Goal: Check status: Check status

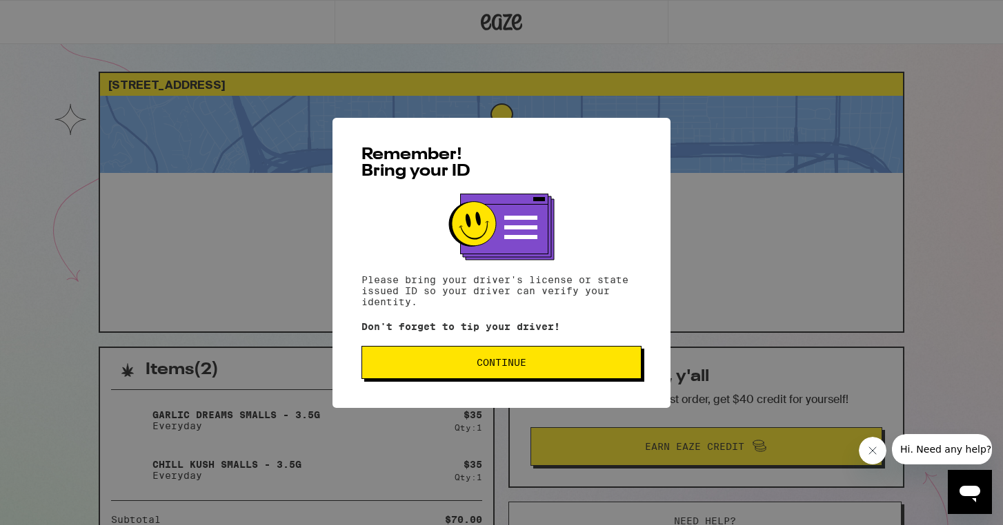
click at [548, 373] on button "Continue" at bounding box center [501, 362] width 280 height 33
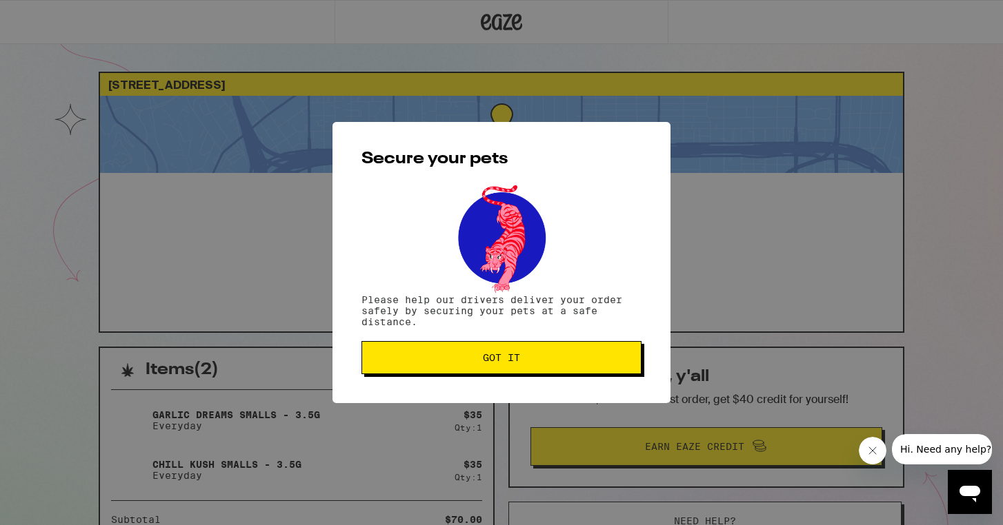
click at [548, 373] on button "Got it" at bounding box center [501, 357] width 280 height 33
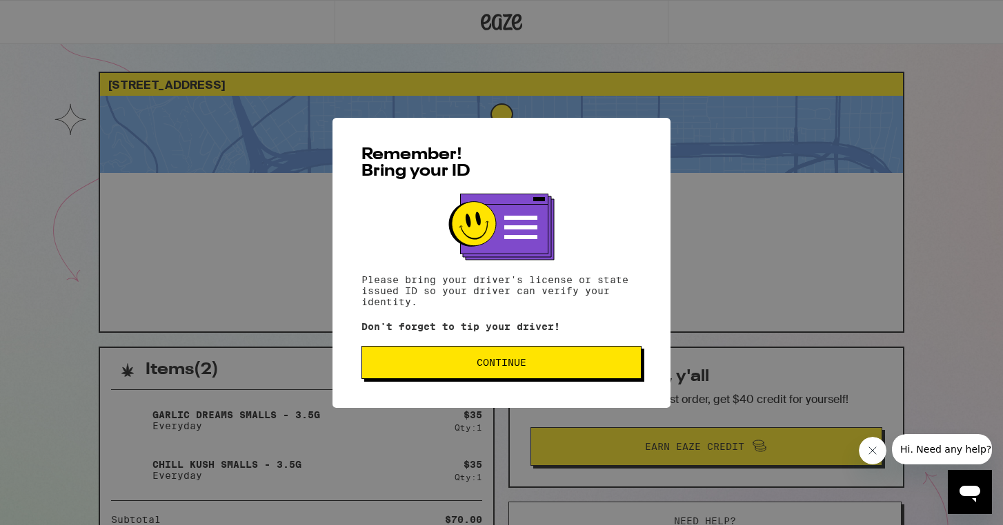
click at [485, 362] on span "Continue" at bounding box center [502, 363] width 50 height 10
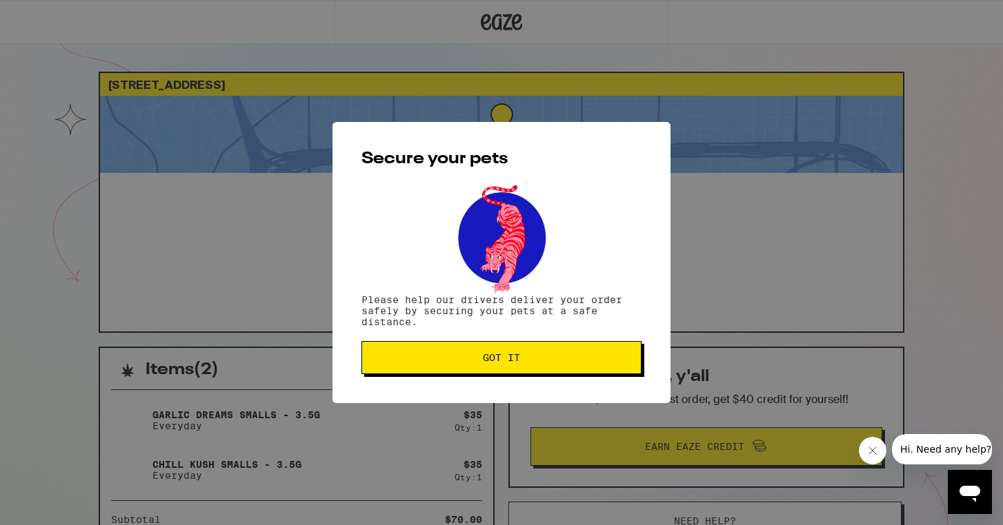
click at [485, 362] on span "Got it" at bounding box center [501, 358] width 37 height 10
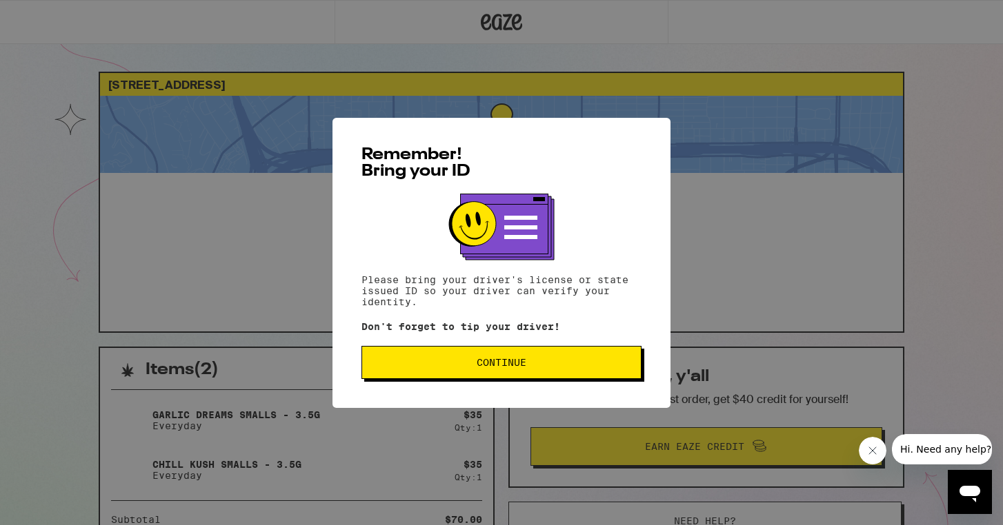
click at [550, 368] on span "Continue" at bounding box center [501, 363] width 257 height 10
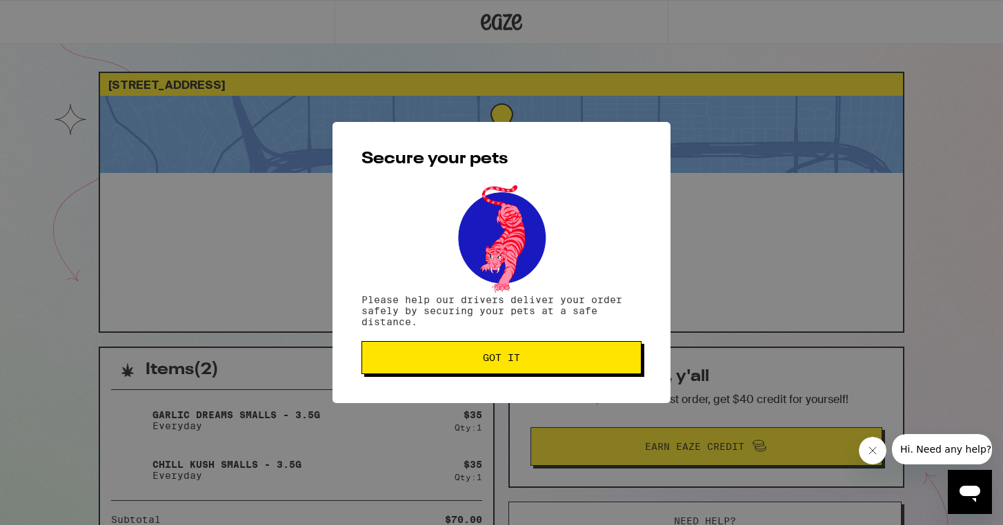
click at [550, 368] on button "Got it" at bounding box center [501, 357] width 280 height 33
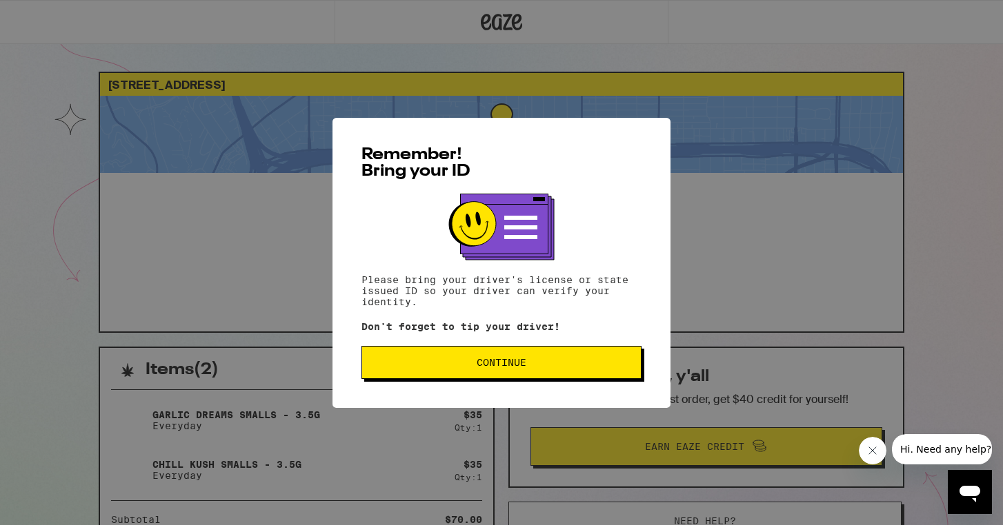
click at [467, 365] on span "Continue" at bounding box center [501, 363] width 257 height 10
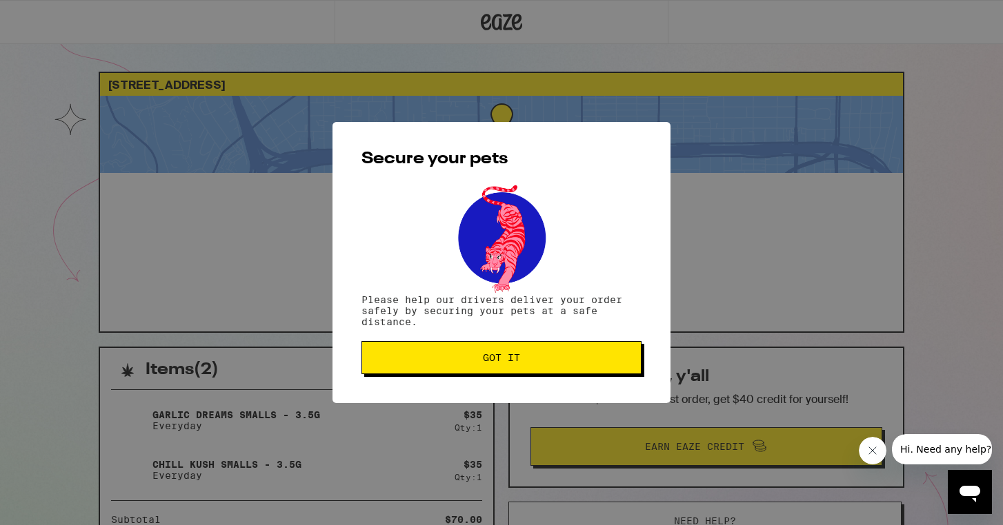
click at [467, 365] on button "Got it" at bounding box center [501, 357] width 280 height 33
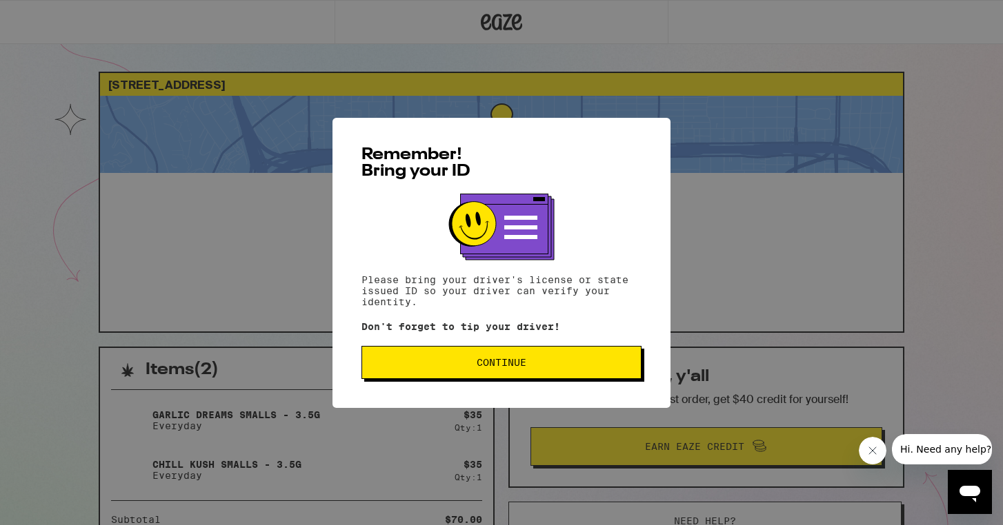
click at [507, 373] on button "Continue" at bounding box center [501, 362] width 280 height 33
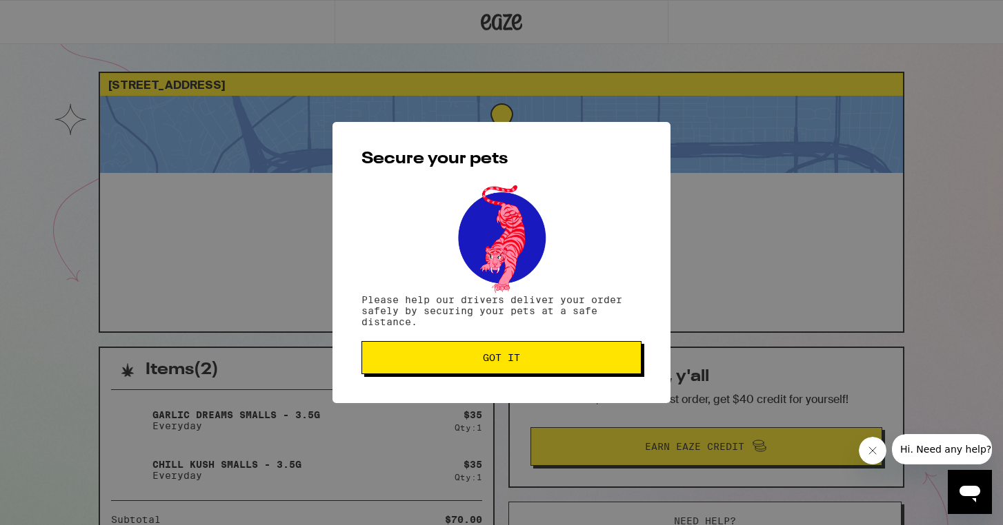
click at [507, 373] on button "Got it" at bounding box center [501, 357] width 280 height 33
